Goal: Transaction & Acquisition: Purchase product/service

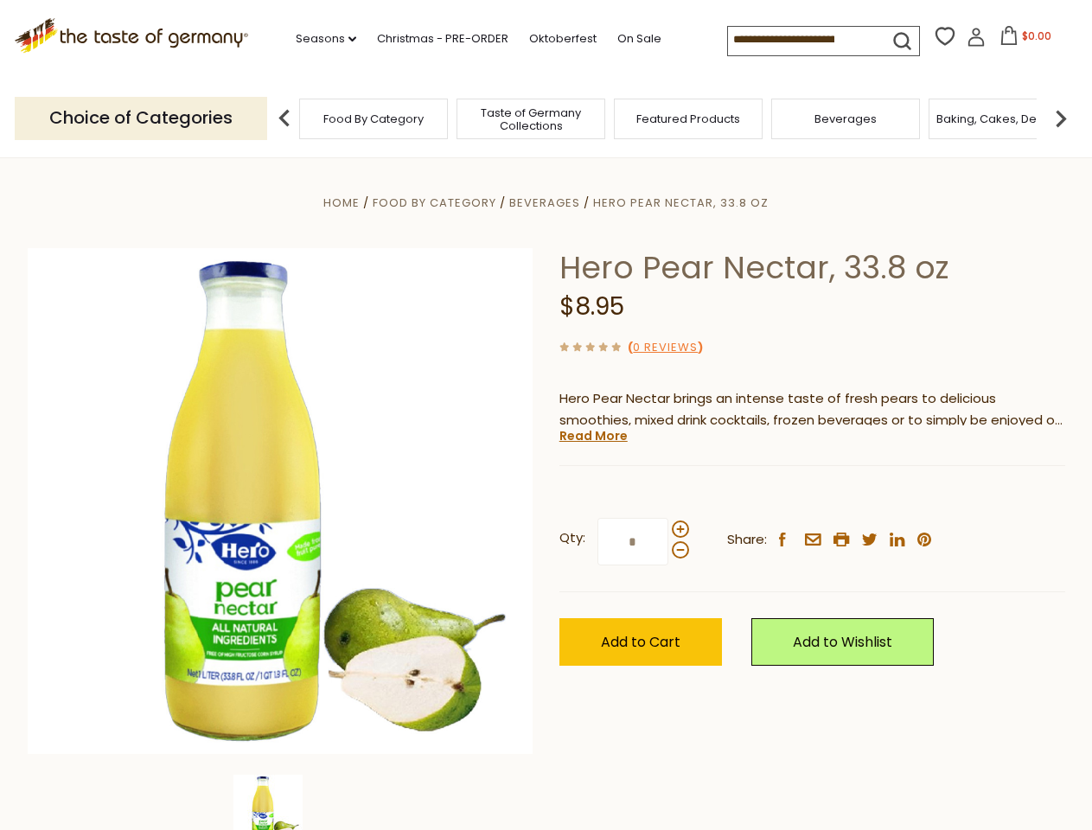
click at [546, 415] on div "Home Food By Category [GEOGRAPHIC_DATA] Hero Pear Nectar, 33.8 oz Hero Pear Nec…" at bounding box center [546, 525] width 1063 height 666
click at [319, 39] on link "Seasons dropdown_arrow" at bounding box center [326, 38] width 61 height 19
click at [802, 40] on input at bounding box center [801, 39] width 146 height 24
click at [1022, 41] on span "$0.00" at bounding box center [1036, 36] width 29 height 15
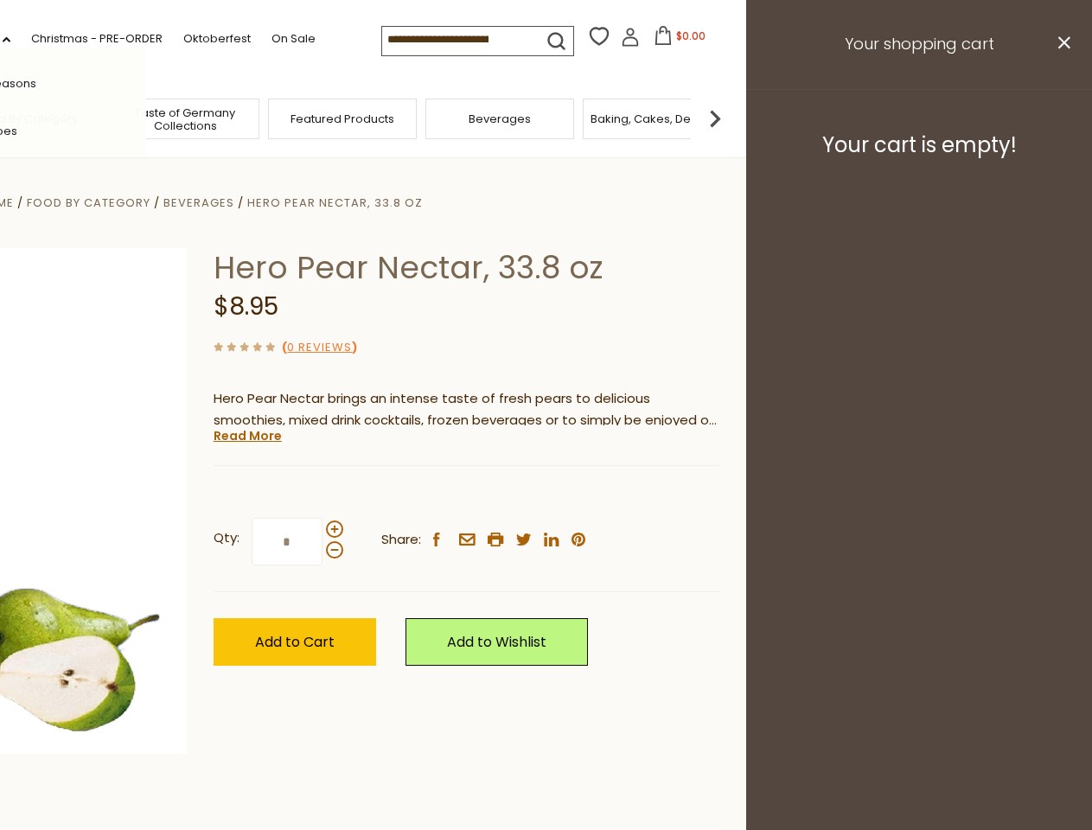
click at [146, 118] on div "All Seasons Recipes Game Day [DATE] [DATE] [DATE][PERSON_NAME] [DATE] Springfes…" at bounding box center [48, 414] width 196 height 733
click at [1061, 118] on footer "Your cart is empty!" at bounding box center [919, 145] width 346 height 112
click at [546, 494] on div "Qty: * Share: facebook email printer twitter linkedin pinterest" at bounding box center [467, 542] width 506 height 100
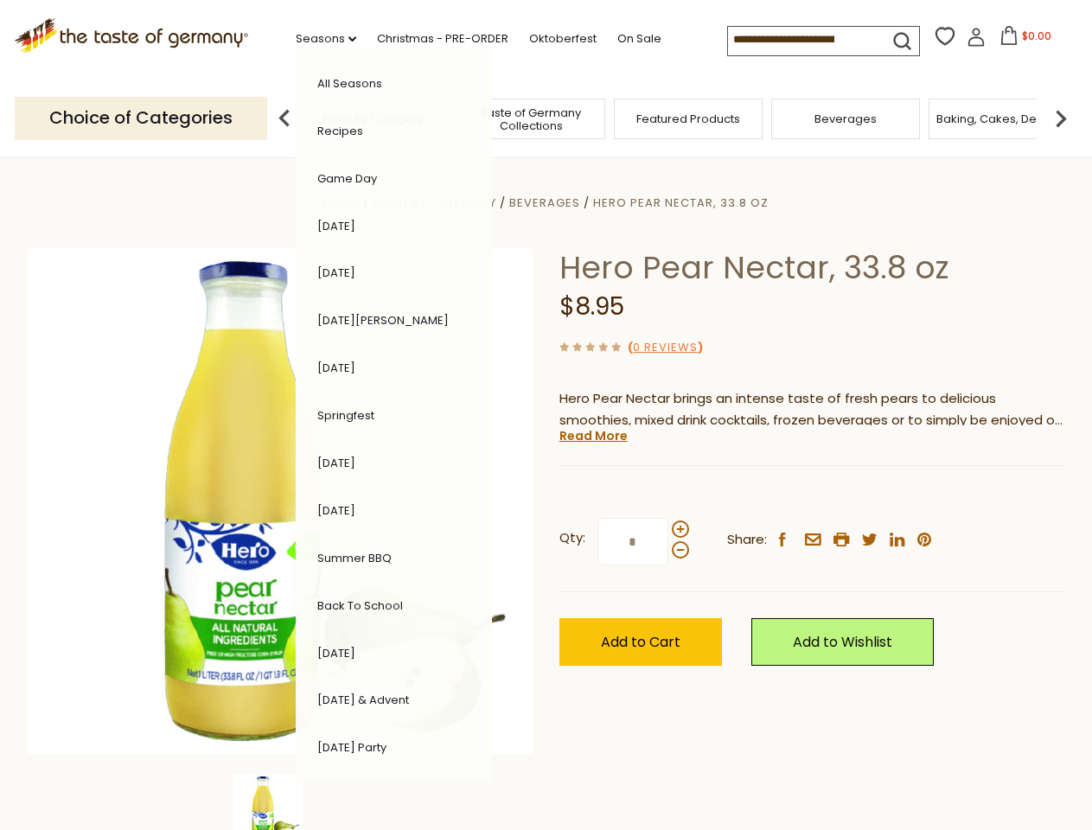
click at [280, 802] on div "Home Food By Category [GEOGRAPHIC_DATA] Hero Pear Nectar, 33.8 oz Hero Pear Nec…" at bounding box center [546, 525] width 1063 height 666
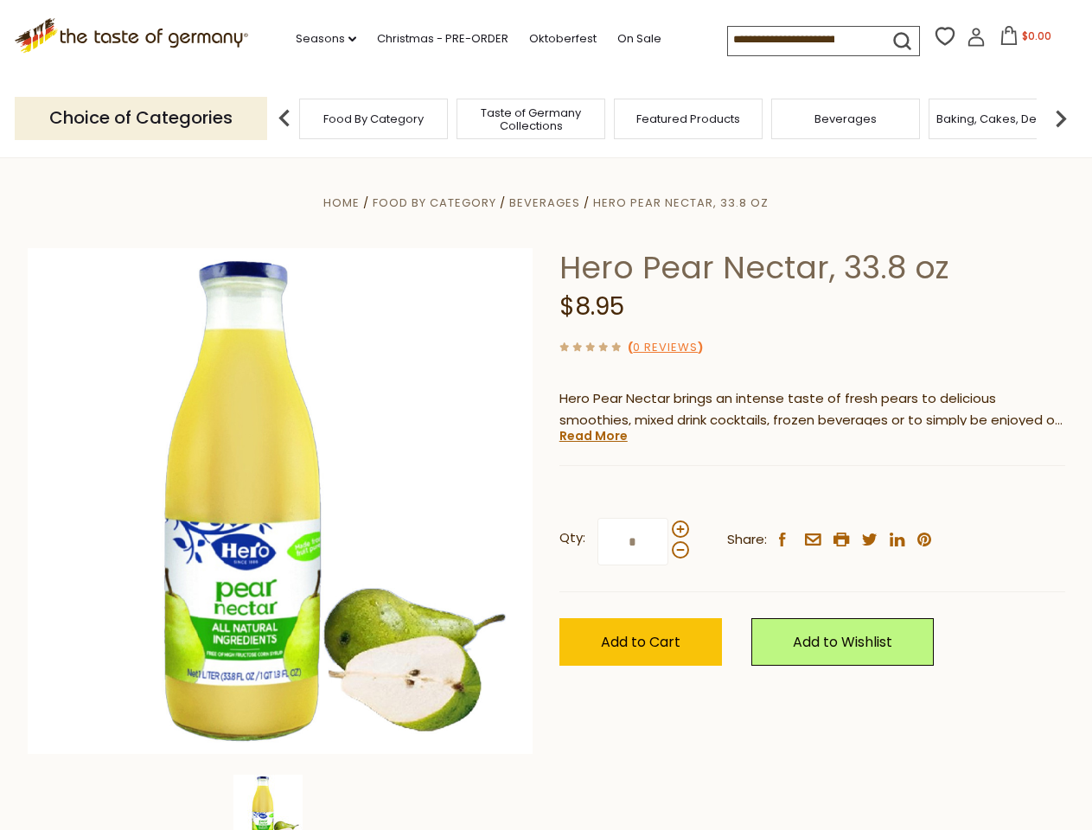
click at [280, 802] on img at bounding box center [267, 809] width 69 height 69
click at [592, 436] on link "Read More" at bounding box center [593, 435] width 68 height 17
